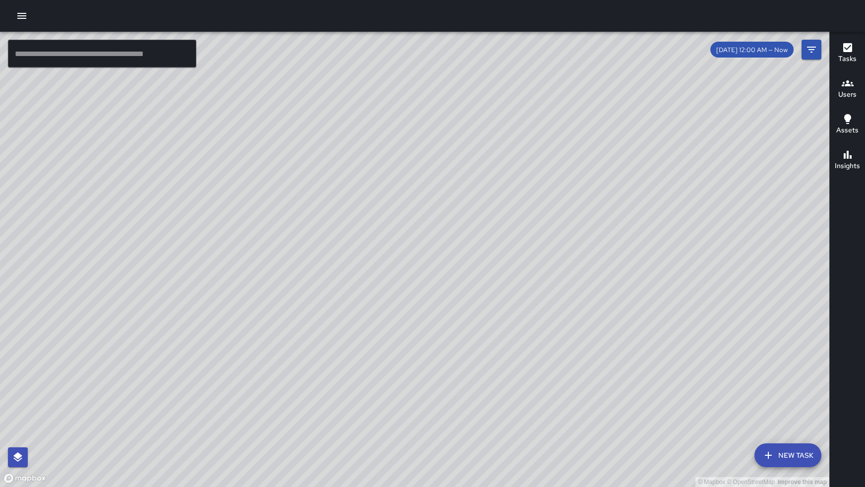
click at [162, 139] on div "© Mapbox © OpenStreetMap Improve this map" at bounding box center [415, 259] width 830 height 455
click at [81, 69] on div "© Mapbox © OpenStreetMap Improve this map" at bounding box center [415, 259] width 830 height 455
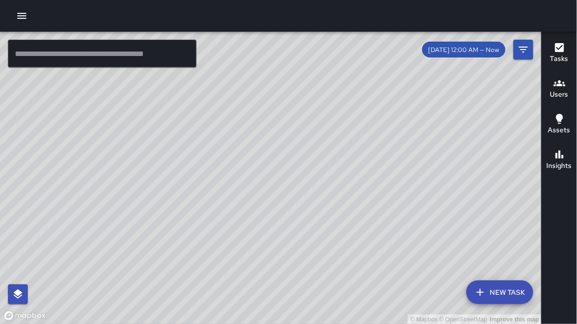
drag, startPoint x: 78, startPoint y: 77, endPoint x: 76, endPoint y: 68, distance: 9.6
click at [77, 72] on div "© Mapbox © OpenStreetMap Improve this map" at bounding box center [271, 178] width 542 height 293
click at [76, 69] on div "© Mapbox © OpenStreetMap Improve this map" at bounding box center [271, 178] width 542 height 293
click at [72, 66] on div "© Mapbox © OpenStreetMap Improve this map ​ New Task [DATE] 12:00 AM — Now Map …" at bounding box center [270, 178] width 541 height 293
click at [69, 68] on div "© Mapbox © OpenStreetMap Improve this map ​ New Task [DATE] 12:00 AM — Now Map …" at bounding box center [270, 178] width 541 height 293
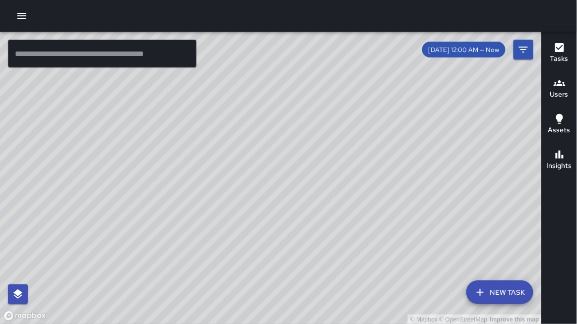
click at [69, 66] on div "© Mapbox © OpenStreetMap Improve this map ​ New Task [DATE] 12:00 AM — Now Map …" at bounding box center [270, 178] width 541 height 293
click at [557, 94] on h6 "Users" at bounding box center [559, 94] width 18 height 11
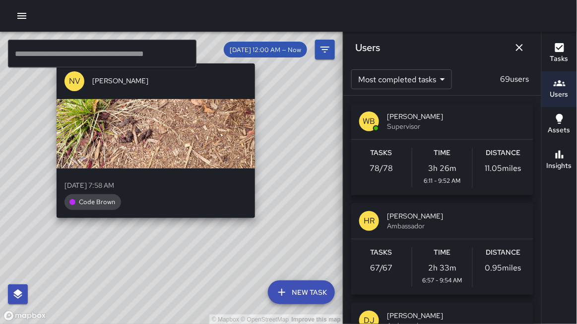
drag, startPoint x: 261, startPoint y: 199, endPoint x: 257, endPoint y: 234, distance: 34.9
click at [257, 234] on div "© Mapbox © OpenStreetMap Improve this map NV [PERSON_NAME][DATE] 7:58 AM Code B…" at bounding box center [171, 178] width 343 height 293
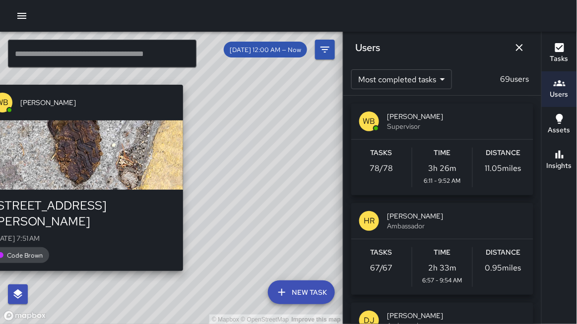
drag, startPoint x: 135, startPoint y: 204, endPoint x: 186, endPoint y: 258, distance: 74.7
click at [186, 258] on div "© Mapbox © OpenStreetMap Improve this map WB [PERSON_NAME] [STREET_ADDRESS][GEO…" at bounding box center [171, 178] width 343 height 293
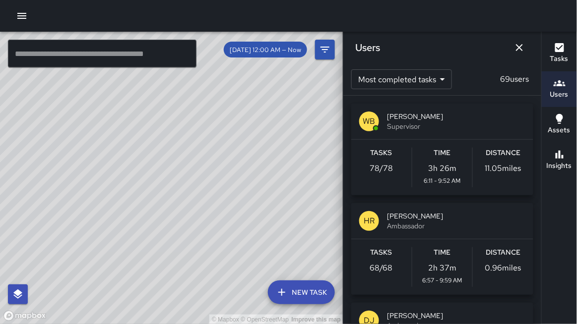
drag, startPoint x: 179, startPoint y: 241, endPoint x: 112, endPoint y: 164, distance: 101.9
click at [112, 165] on div "© Mapbox © OpenStreetMap Improve this map" at bounding box center [171, 178] width 343 height 293
drag, startPoint x: 127, startPoint y: 240, endPoint x: 161, endPoint y: 231, distance: 34.3
click at [158, 231] on div "© Mapbox © OpenStreetMap Improve this map" at bounding box center [171, 178] width 343 height 293
drag, startPoint x: 196, startPoint y: 246, endPoint x: 220, endPoint y: 250, distance: 24.7
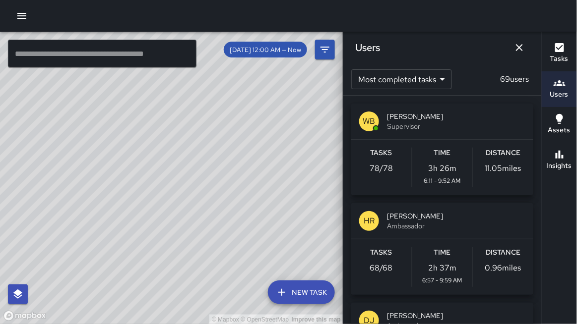
click at [220, 250] on div "© Mapbox © OpenStreetMap Improve this map" at bounding box center [171, 178] width 343 height 293
click at [518, 48] on icon "Dismiss" at bounding box center [519, 48] width 12 height 12
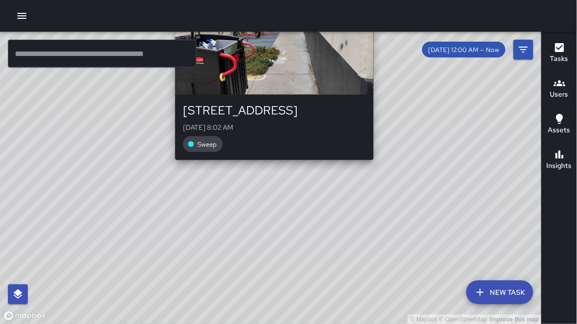
drag, startPoint x: 321, startPoint y: 167, endPoint x: 266, endPoint y: 167, distance: 55.5
click at [266, 167] on div "© Mapbox © OpenStreetMap Improve this map DS [PERSON_NAME] [STREET_ADDRESS][DAT…" at bounding box center [271, 178] width 542 height 293
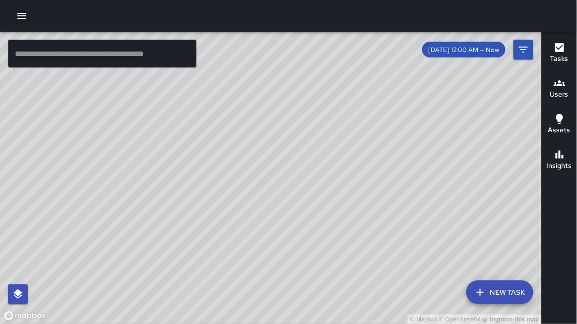
drag, startPoint x: 438, startPoint y: 158, endPoint x: 442, endPoint y: 170, distance: 12.7
click at [442, 170] on div "© Mapbox © OpenStreetMap Improve this map" at bounding box center [271, 178] width 542 height 293
drag, startPoint x: 357, startPoint y: 109, endPoint x: 362, endPoint y: 154, distance: 45.9
click at [368, 160] on div "© Mapbox © OpenStreetMap Improve this map" at bounding box center [271, 178] width 542 height 293
drag, startPoint x: 339, startPoint y: 129, endPoint x: 280, endPoint y: 111, distance: 61.8
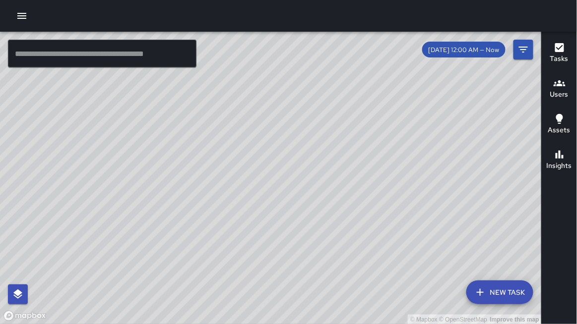
click at [255, 111] on div "© Mapbox © OpenStreetMap Improve this map" at bounding box center [271, 178] width 542 height 293
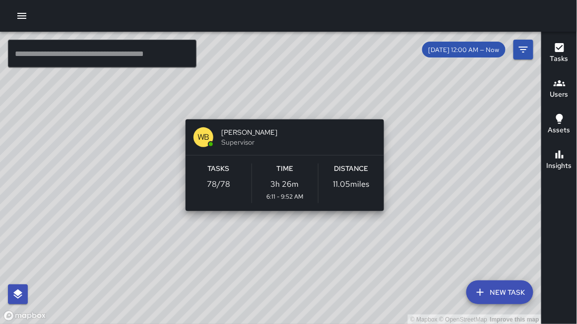
click at [283, 106] on div "© Mapbox © OpenStreetMap Improve this map WB [PERSON_NAME] Supervisor Tasks 78 …" at bounding box center [271, 178] width 542 height 293
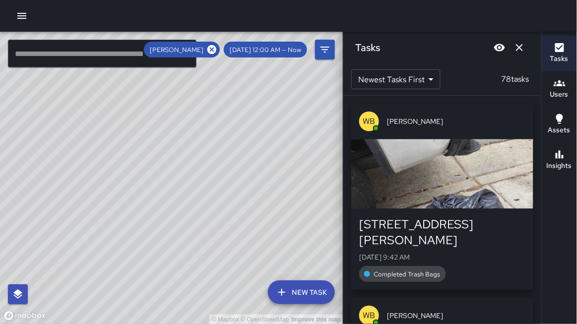
drag, startPoint x: 266, startPoint y: 116, endPoint x: 234, endPoint y: 116, distance: 32.7
click at [234, 116] on div "© Mapbox © OpenStreetMap Improve this map" at bounding box center [171, 178] width 343 height 293
drag, startPoint x: 280, startPoint y: 152, endPoint x: 233, endPoint y: 137, distance: 49.9
click at [233, 137] on div "© Mapbox © OpenStreetMap Improve this map" at bounding box center [171, 178] width 343 height 293
click at [216, 49] on icon at bounding box center [211, 49] width 9 height 9
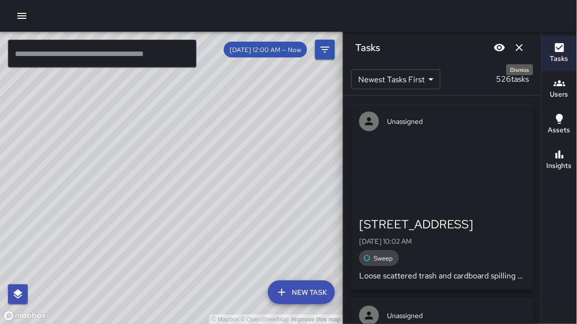
click at [519, 48] on icon "Dismiss" at bounding box center [519, 47] width 7 height 7
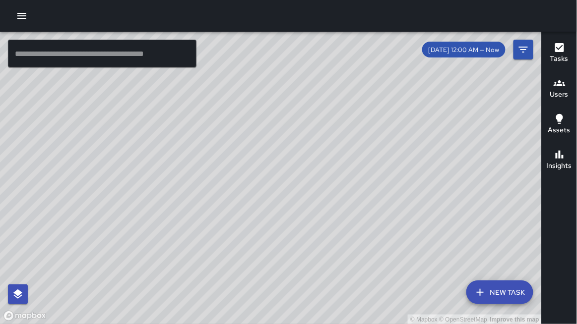
drag, startPoint x: 278, startPoint y: 229, endPoint x: 266, endPoint y: 246, distance: 21.7
click at [266, 246] on div "© Mapbox © OpenStreetMap Improve this map" at bounding box center [271, 178] width 542 height 293
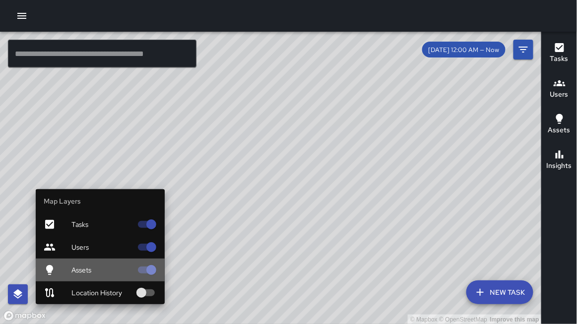
click at [84, 272] on span "Assets" at bounding box center [101, 270] width 60 height 10
